Goal: Navigation & Orientation: Find specific page/section

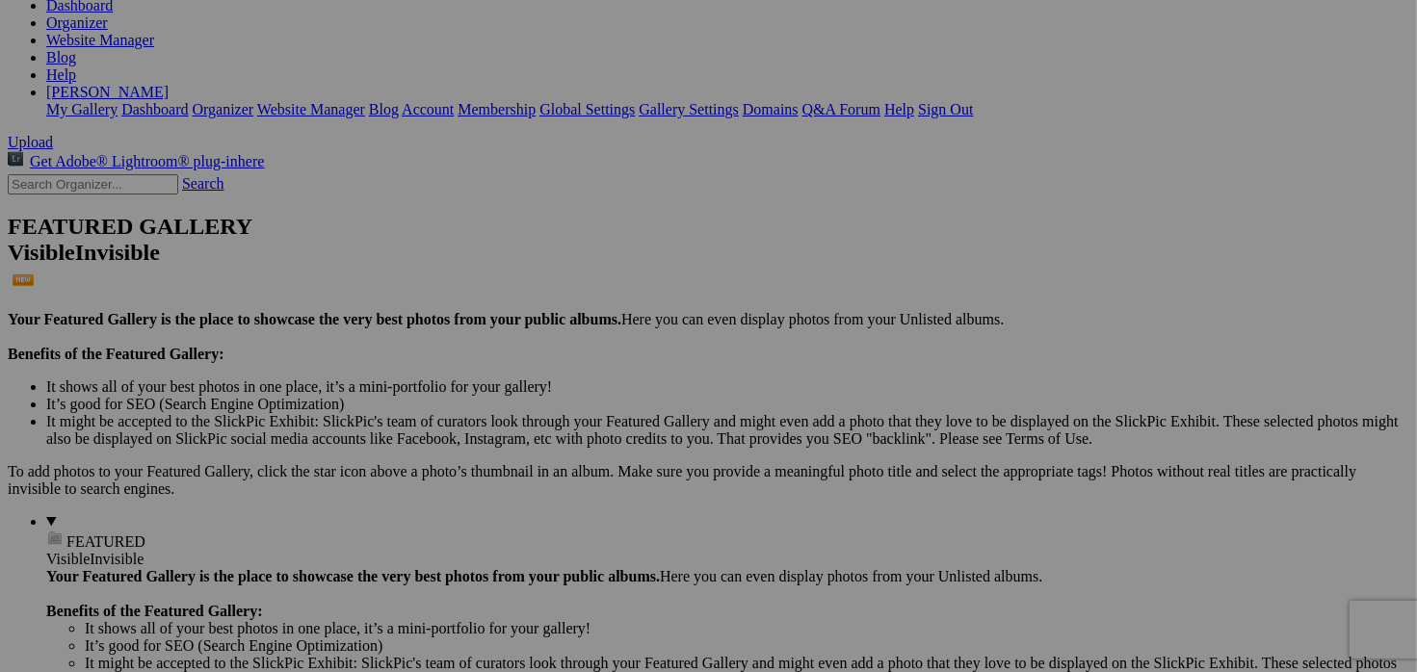
scroll to position [344, 0]
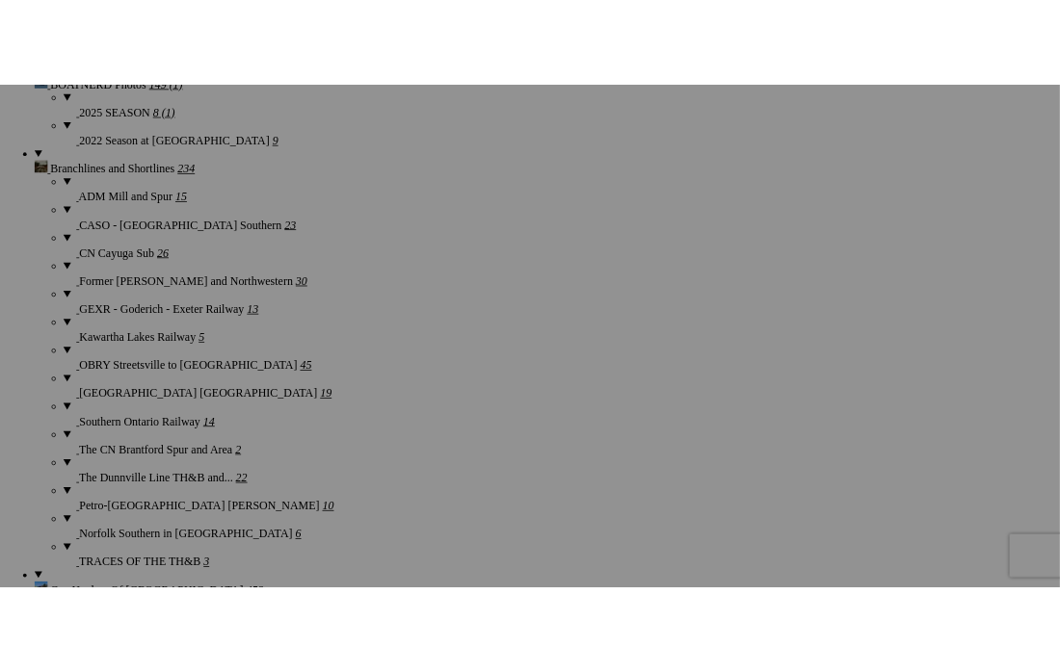
scroll to position [1716, 0]
